Goal: Task Accomplishment & Management: Manage account settings

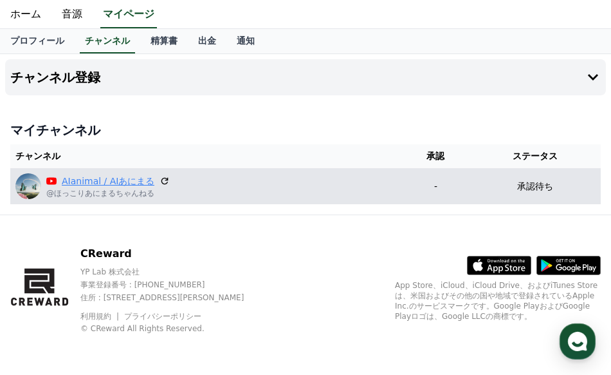
click at [107, 183] on link "AIanimal / AIあにまる" at bounding box center [108, 181] width 93 height 14
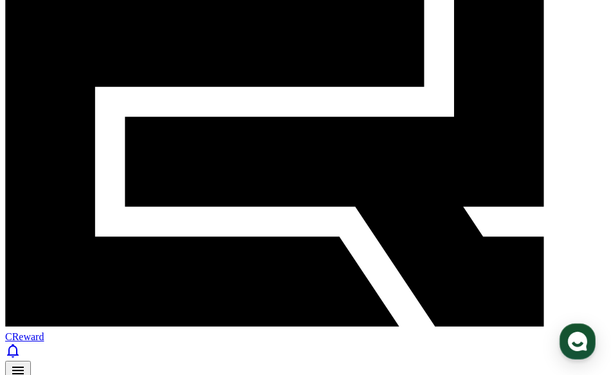
scroll to position [129, 0]
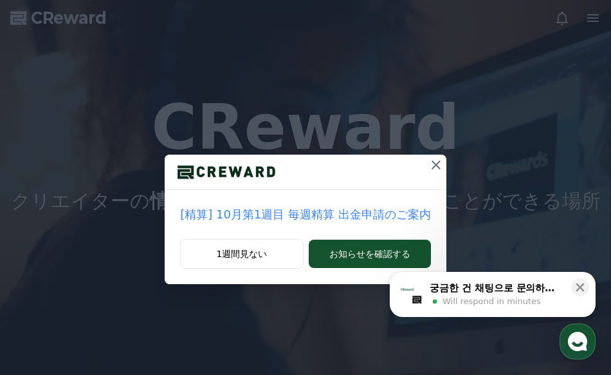
click at [433, 163] on icon at bounding box center [436, 164] width 15 height 15
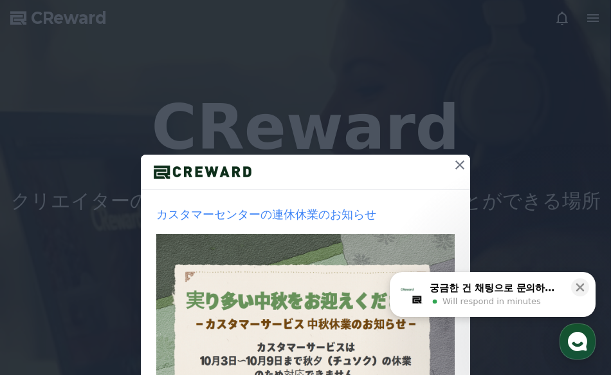
click at [455, 163] on icon at bounding box center [459, 164] width 15 height 15
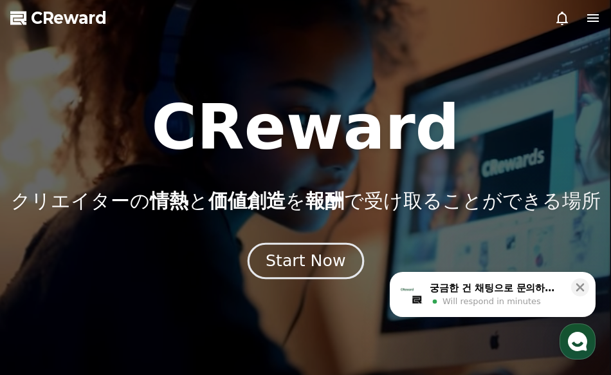
click at [299, 265] on div "Start Now" at bounding box center [306, 261] width 80 height 22
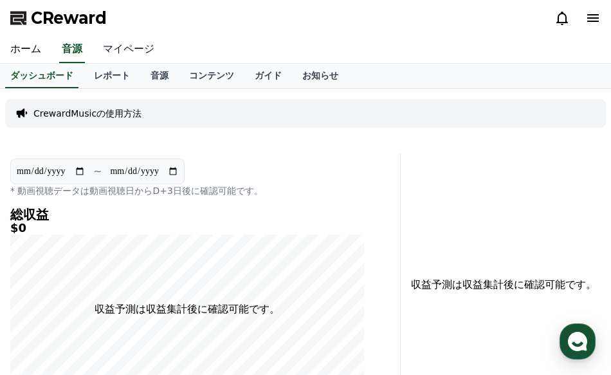
click at [120, 48] on link "マイページ" at bounding box center [129, 49] width 72 height 27
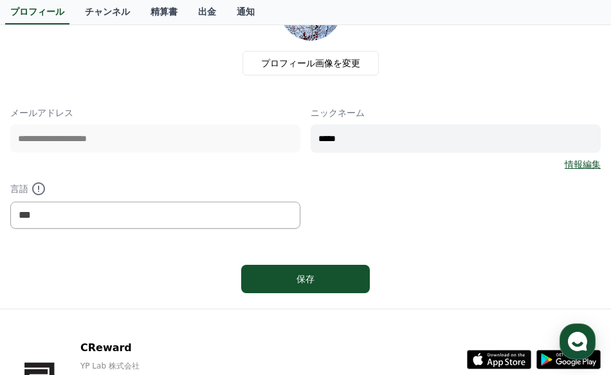
scroll to position [193, 0]
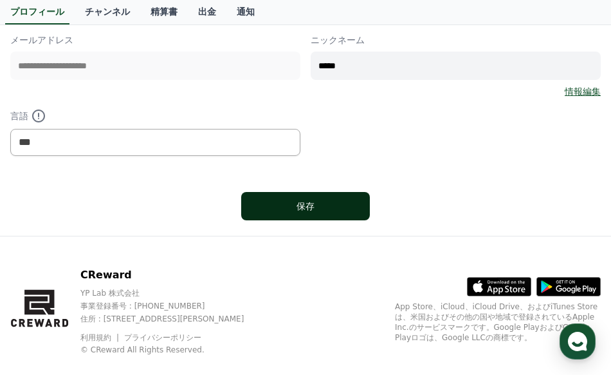
click at [256, 210] on button "保存" at bounding box center [305, 206] width 129 height 28
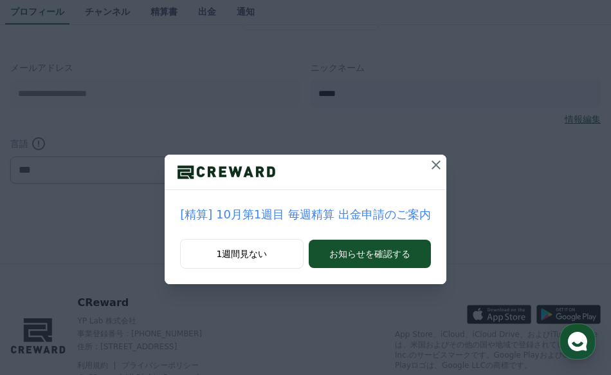
click at [432, 162] on icon at bounding box center [436, 164] width 9 height 9
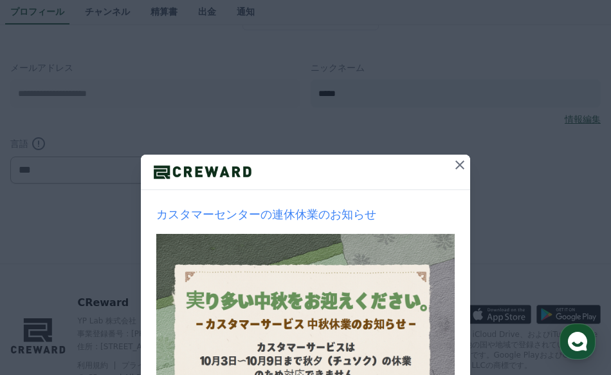
click at [452, 160] on icon at bounding box center [459, 164] width 15 height 15
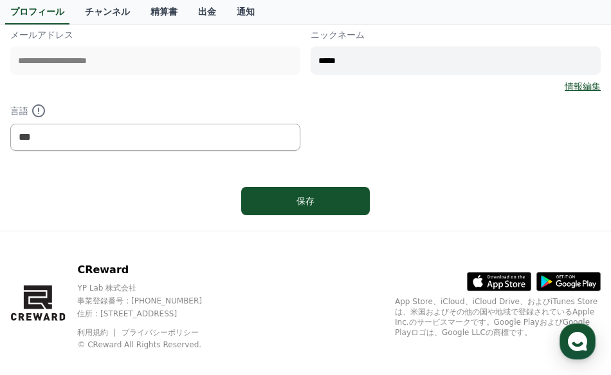
scroll to position [214, 0]
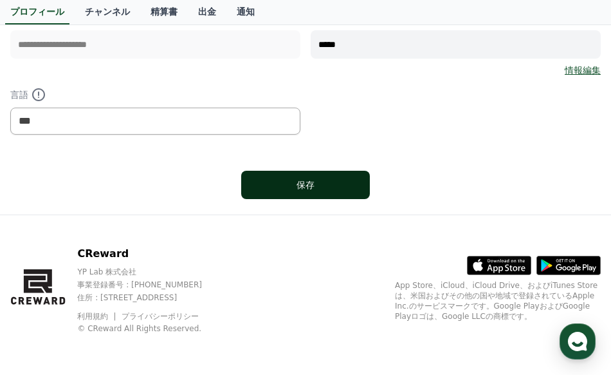
click at [303, 192] on button "保存" at bounding box center [305, 185] width 129 height 28
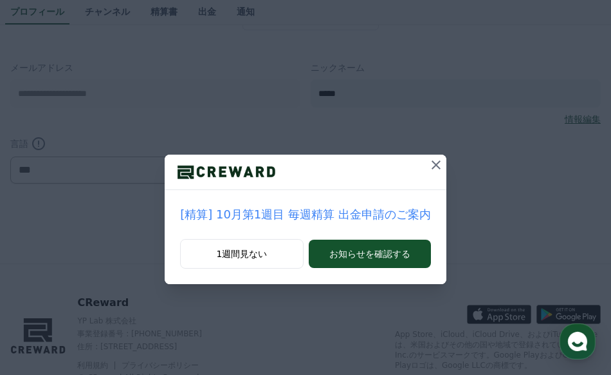
click at [432, 162] on icon at bounding box center [436, 164] width 9 height 9
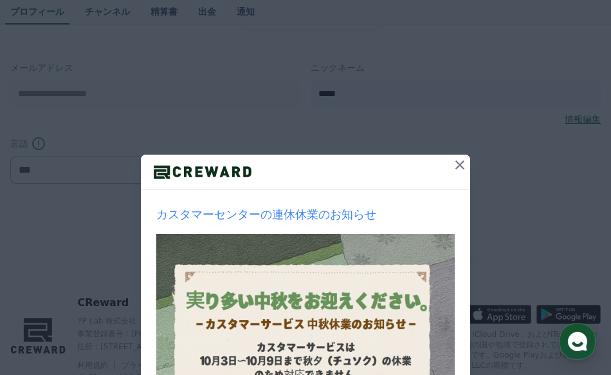
click at [456, 163] on icon at bounding box center [460, 164] width 9 height 9
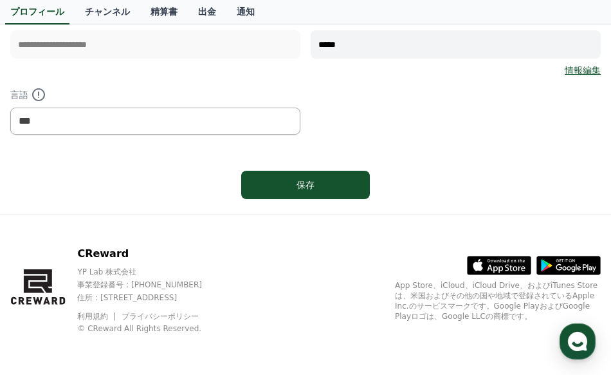
scroll to position [150, 0]
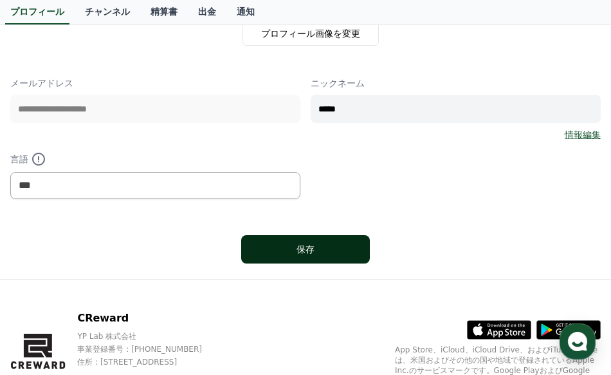
click at [286, 248] on div "保存" at bounding box center [305, 249] width 77 height 13
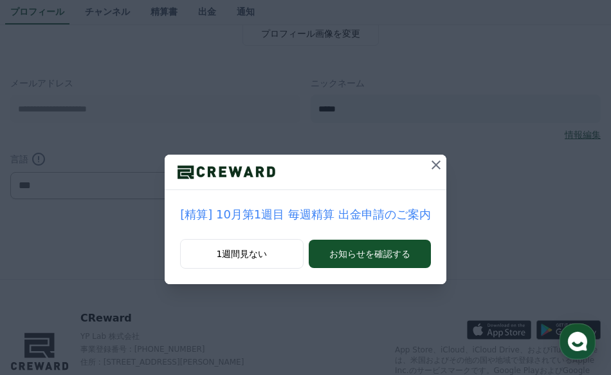
click at [429, 158] on icon at bounding box center [436, 164] width 15 height 15
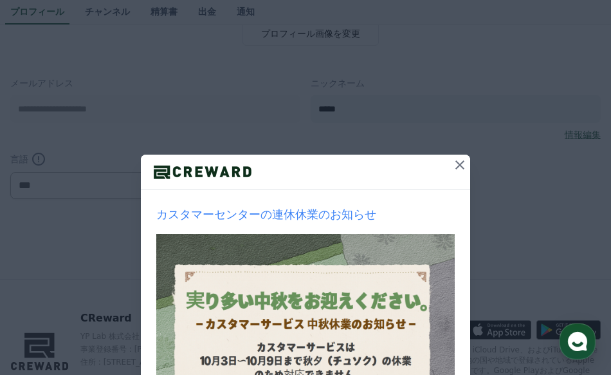
click at [458, 161] on icon at bounding box center [459, 164] width 15 height 15
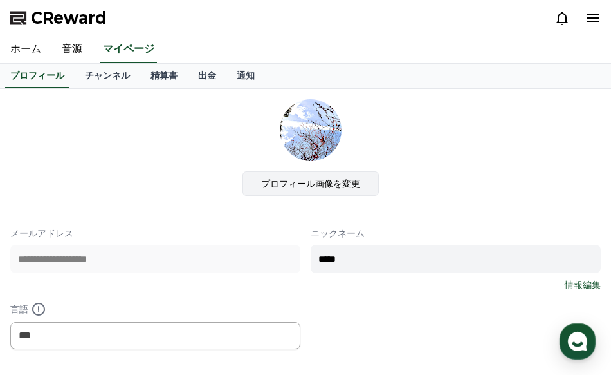
click at [339, 192] on label "プロフィール画像を変更" at bounding box center [311, 183] width 136 height 24
click at [0, 0] on input "プロフィール画像を変更" at bounding box center [0, 0] width 0 height 0
click at [70, 50] on link "音源" at bounding box center [71, 49] width 41 height 27
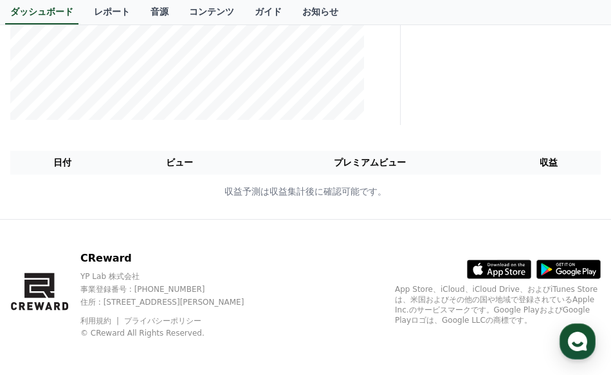
scroll to position [296, 0]
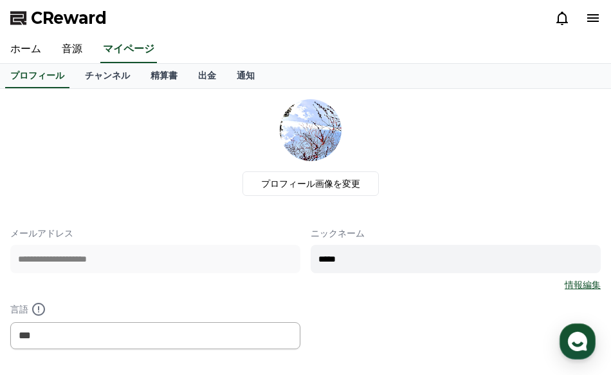
scroll to position [129, 0]
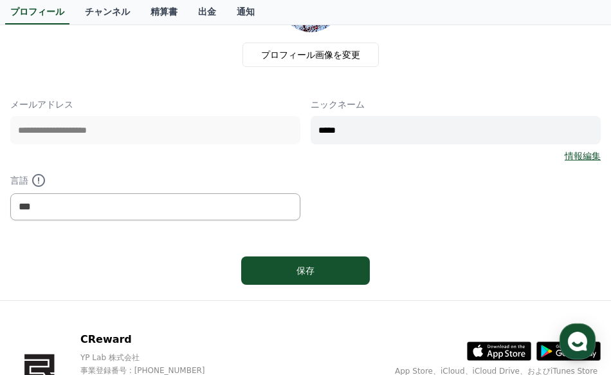
click at [586, 156] on link "情報編集" at bounding box center [583, 155] width 36 height 13
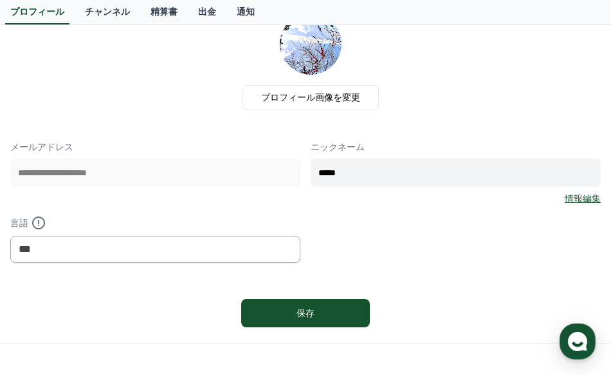
scroll to position [64, 0]
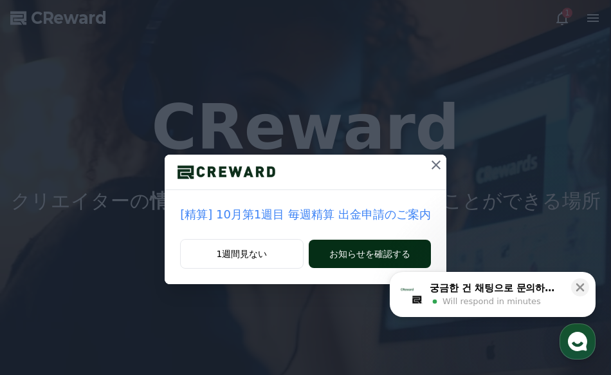
click at [373, 257] on button "お知らせを確認する" at bounding box center [370, 253] width 122 height 28
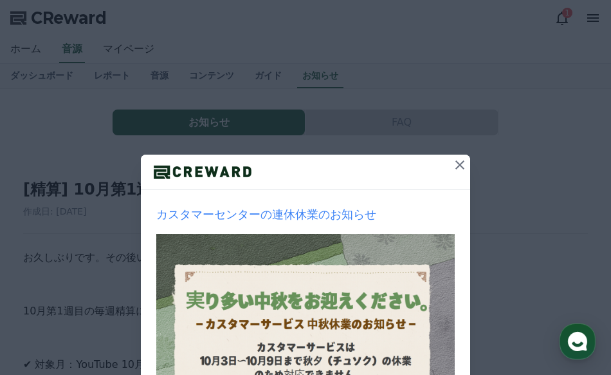
click at [457, 165] on icon at bounding box center [459, 164] width 15 height 15
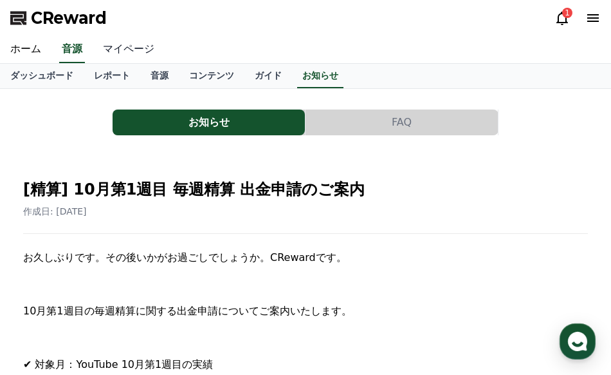
click at [116, 46] on link "マイページ" at bounding box center [129, 49] width 72 height 27
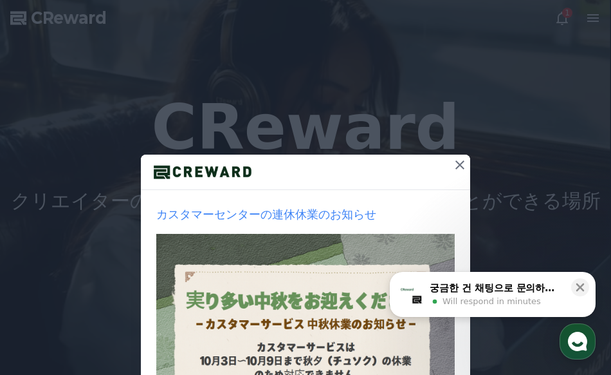
click at [454, 162] on icon at bounding box center [459, 164] width 15 height 15
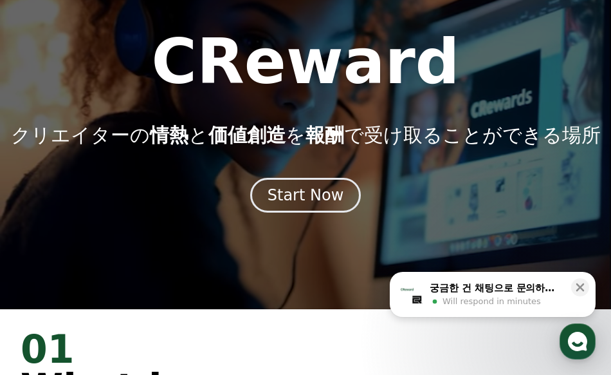
scroll to position [129, 0]
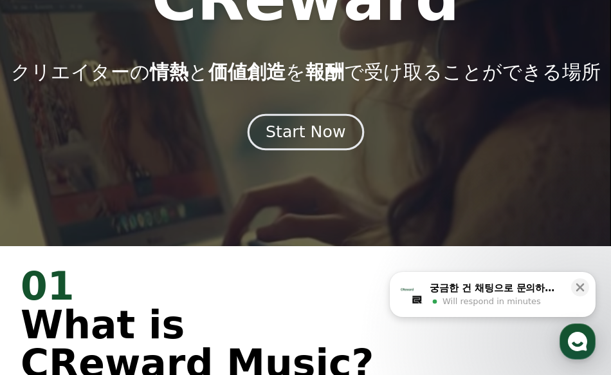
click at [335, 131] on div "Start Now" at bounding box center [306, 132] width 80 height 22
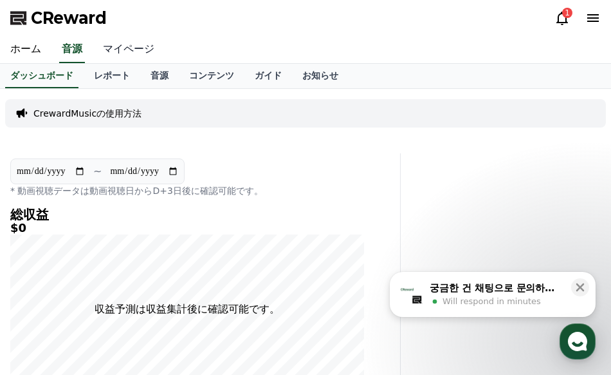
click at [129, 46] on link "マイページ" at bounding box center [129, 49] width 72 height 27
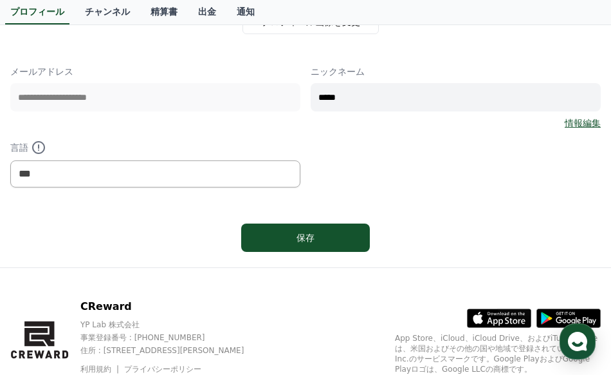
scroll to position [193, 0]
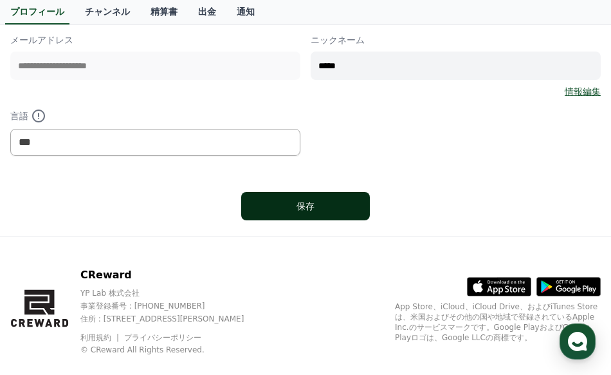
click at [332, 199] on button "保存" at bounding box center [305, 206] width 129 height 28
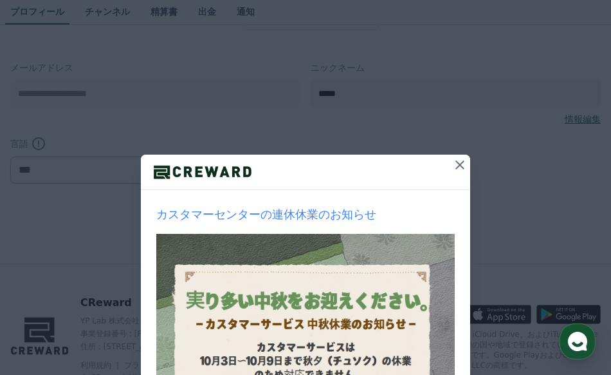
click at [461, 160] on icon at bounding box center [459, 164] width 15 height 15
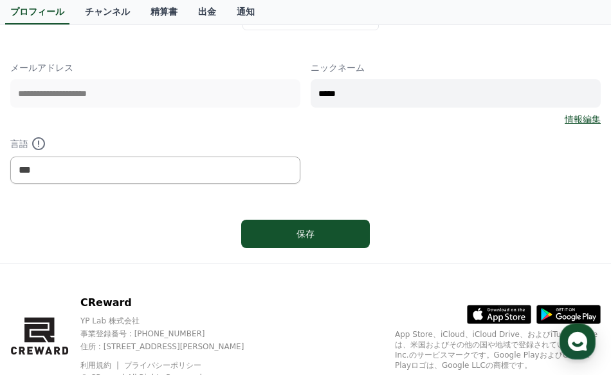
click at [581, 109] on div "ニックネーム ***** 情報編集" at bounding box center [456, 93] width 290 height 64
click at [591, 118] on link "情報編集" at bounding box center [583, 119] width 36 height 13
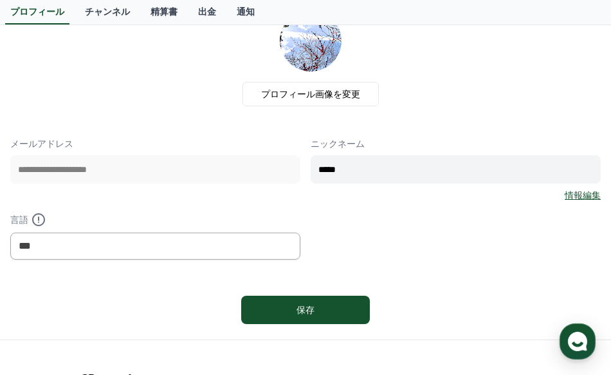
scroll to position [214, 0]
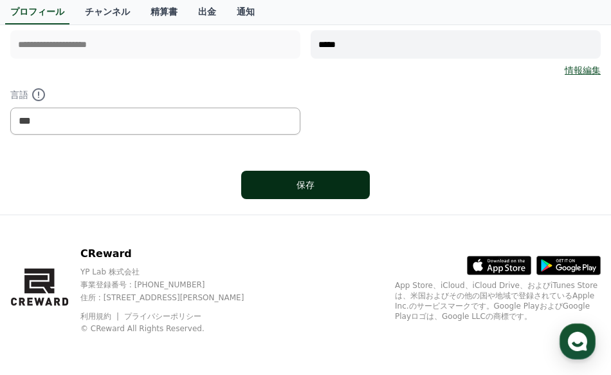
click at [330, 189] on div "保存" at bounding box center [305, 184] width 77 height 13
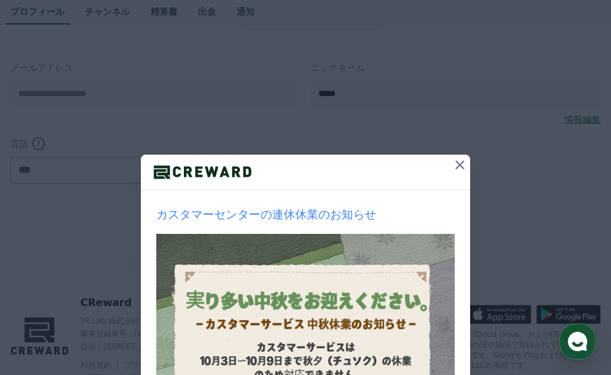
click at [462, 162] on icon at bounding box center [459, 164] width 15 height 15
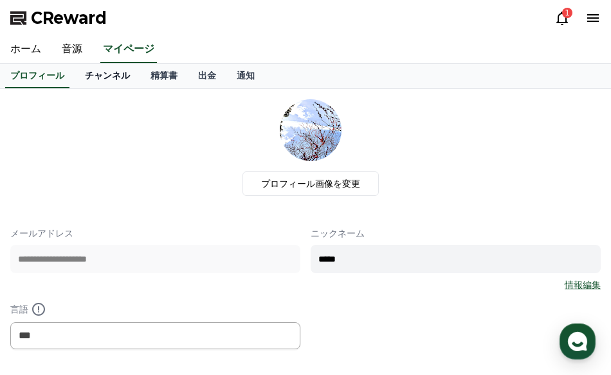
click at [97, 81] on link "チャンネル" at bounding box center [108, 76] width 66 height 24
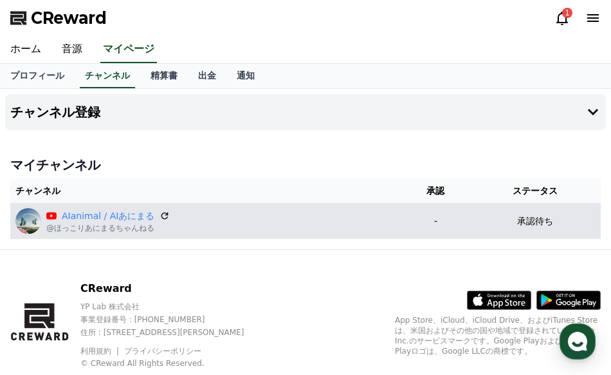
click at [32, 214] on img at bounding box center [28, 221] width 26 height 26
click at [66, 214] on link "AIanimal / AIあにまる" at bounding box center [108, 216] width 93 height 14
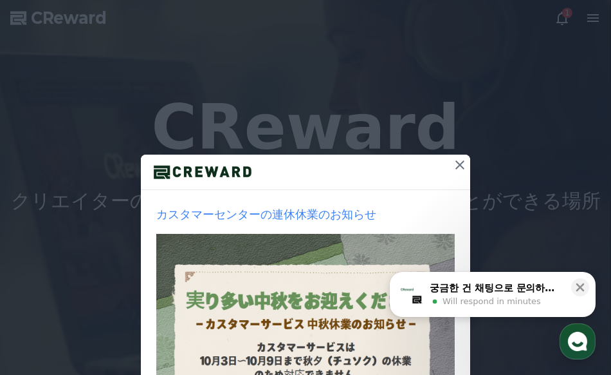
click at [458, 158] on button at bounding box center [460, 164] width 21 height 21
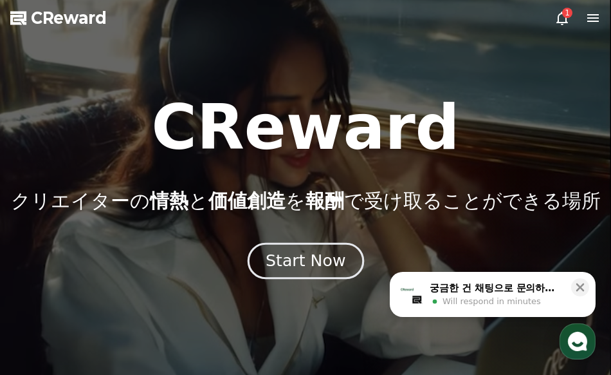
click at [315, 273] on button "Start Now" at bounding box center [305, 261] width 116 height 37
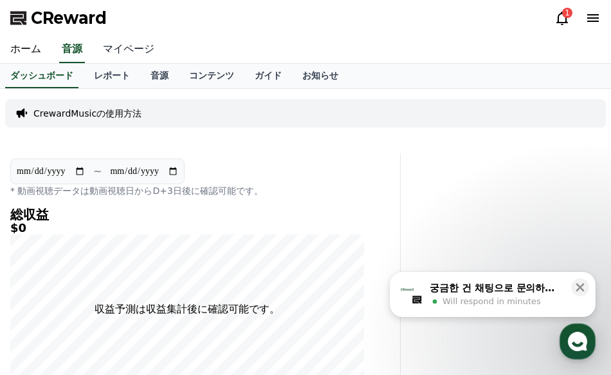
click at [109, 48] on link "マイページ" at bounding box center [129, 49] width 72 height 27
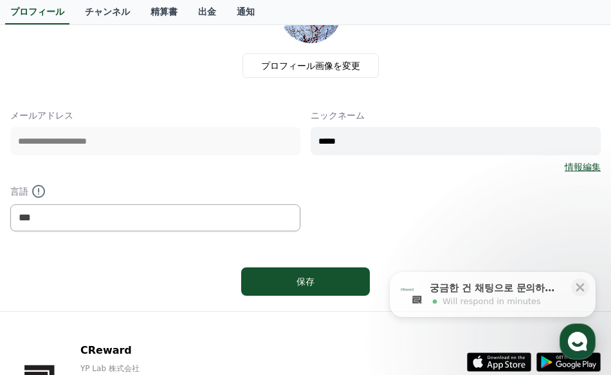
scroll to position [129, 0]
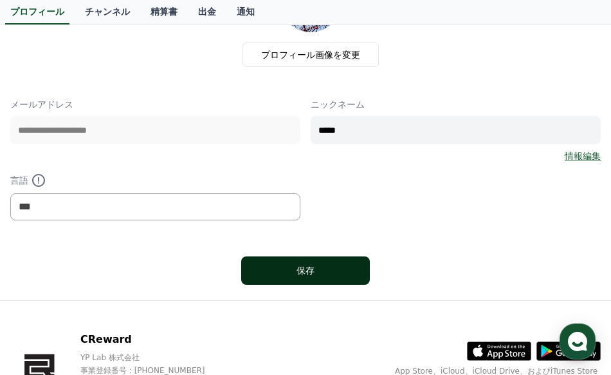
click at [340, 272] on div "保存" at bounding box center [305, 270] width 77 height 13
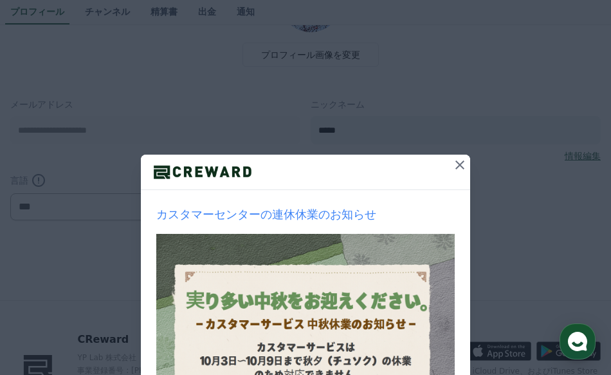
click at [460, 163] on icon at bounding box center [459, 164] width 15 height 15
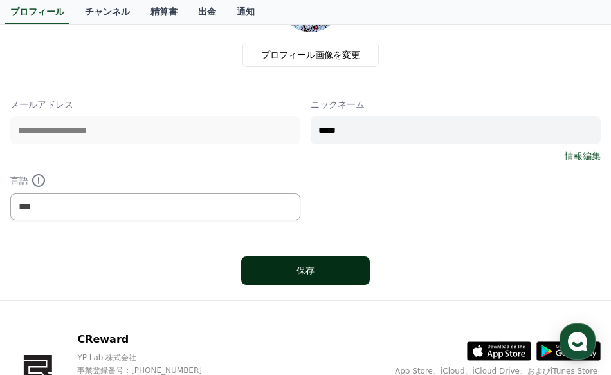
click at [358, 260] on button "保存" at bounding box center [305, 270] width 129 height 28
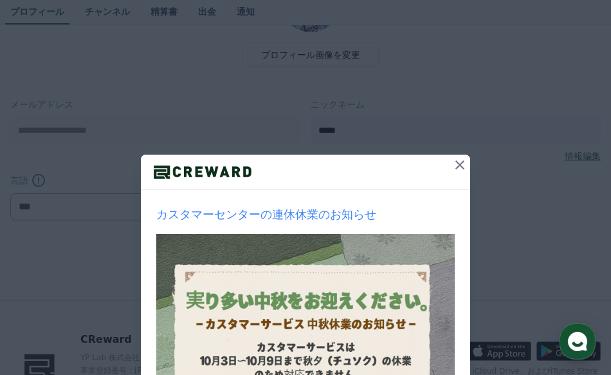
click at [455, 163] on icon at bounding box center [459, 164] width 15 height 15
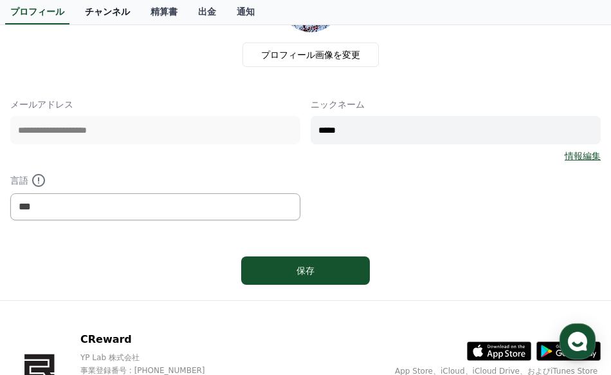
click at [101, 12] on link "チャンネル" at bounding box center [108, 12] width 66 height 24
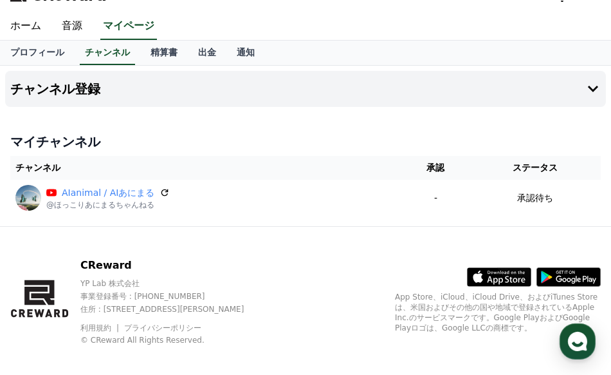
scroll to position [35, 0]
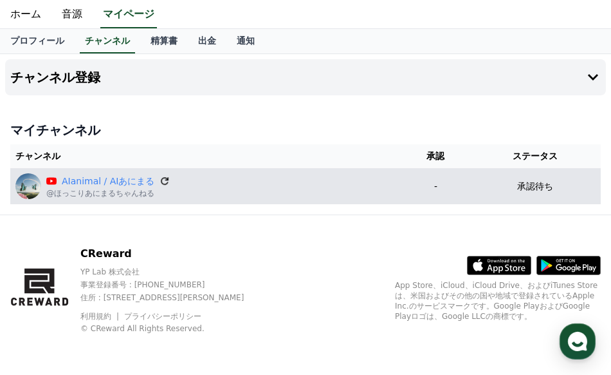
click at [160, 180] on icon at bounding box center [166, 181] width 12 height 12
click at [20, 184] on img at bounding box center [28, 186] width 26 height 26
click at [86, 178] on link "AIanimal / AIあにまる" at bounding box center [108, 181] width 93 height 14
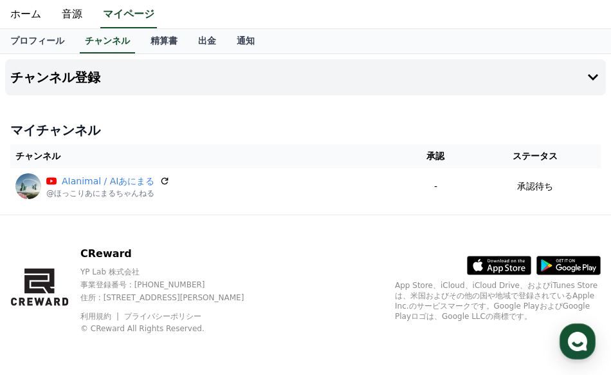
scroll to position [0, 0]
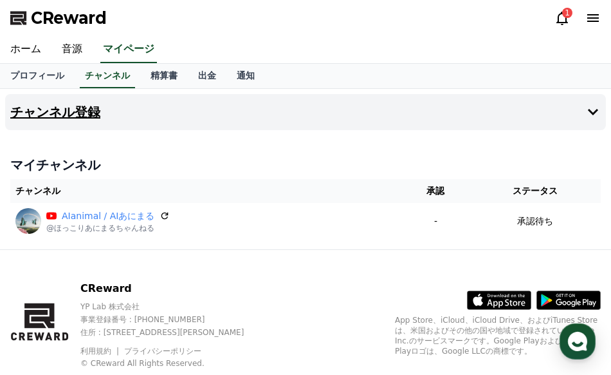
click at [91, 113] on button "チャンネル登録" at bounding box center [305, 112] width 601 height 36
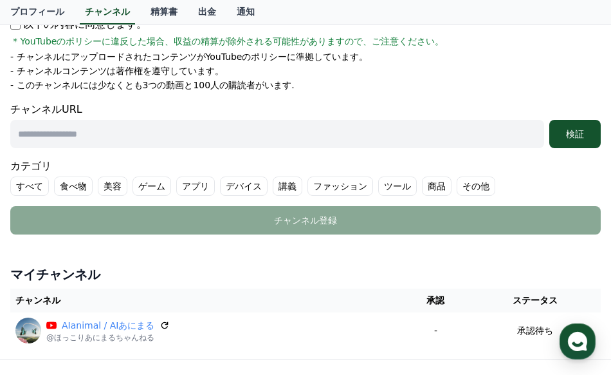
scroll to position [257, 0]
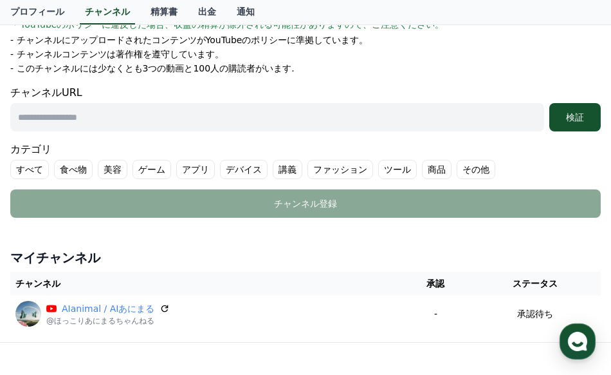
click at [32, 173] on label "すべて" at bounding box center [29, 169] width 39 height 19
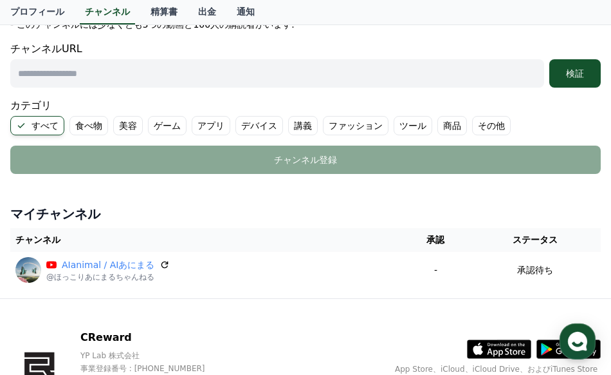
scroll to position [322, 0]
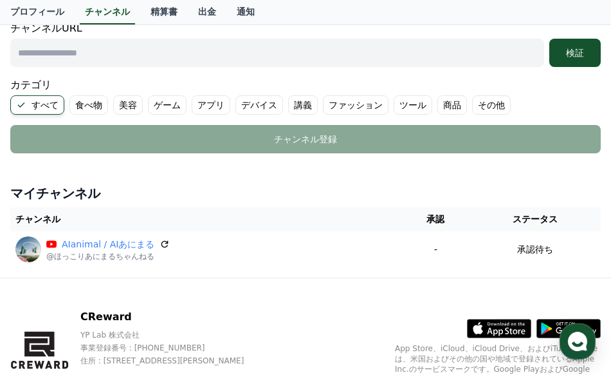
click at [108, 54] on input "text" at bounding box center [277, 53] width 534 height 28
